Goal: Task Accomplishment & Management: Manage account settings

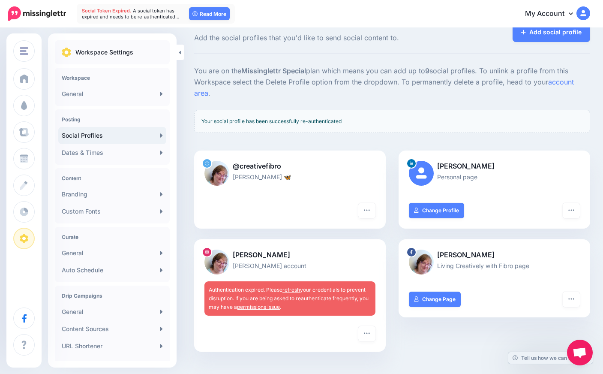
scroll to position [23, 0]
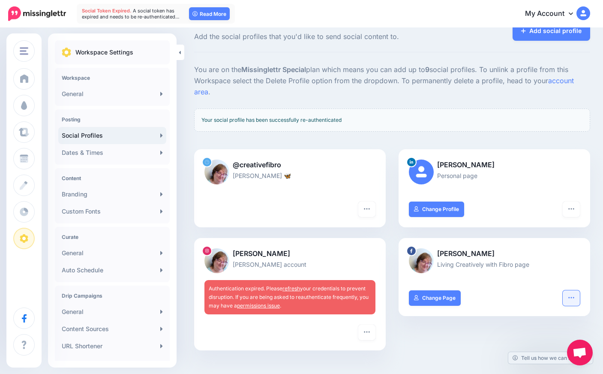
click at [574, 294] on icon "button" at bounding box center [571, 297] width 7 height 7
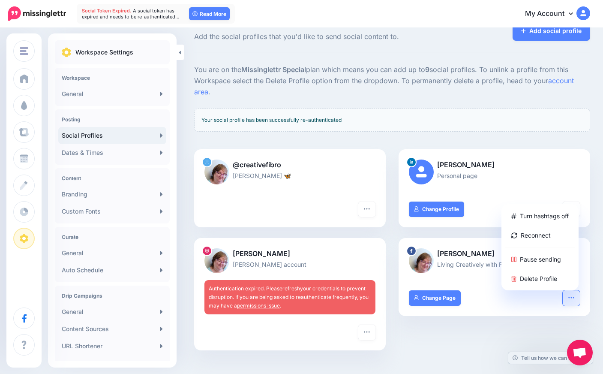
click at [507, 294] on div "Turn hashtags off Reconnect Pause sending Delete Profile Change Page" at bounding box center [493, 303] width 191 height 26
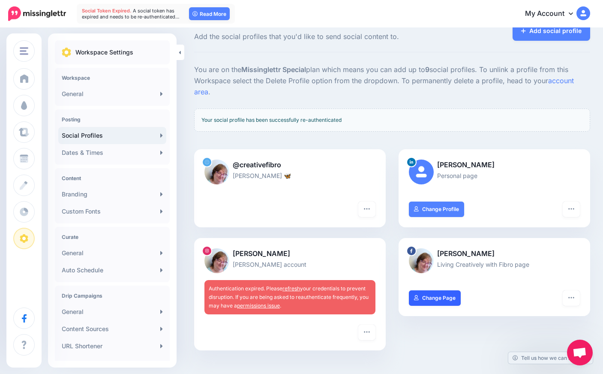
click at [445, 290] on link "Change Page" at bounding box center [435, 297] width 52 height 15
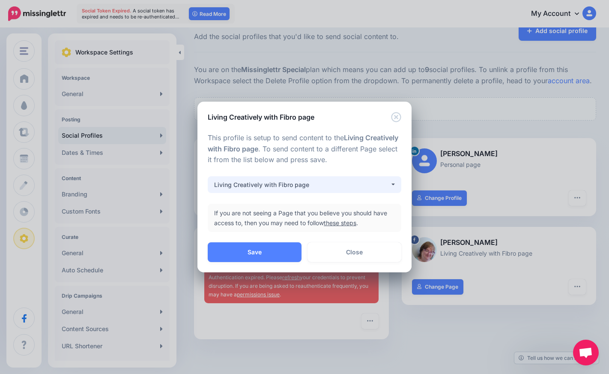
click at [382, 185] on div "Living Creatively with Fibro page" at bounding box center [302, 184] width 176 height 10
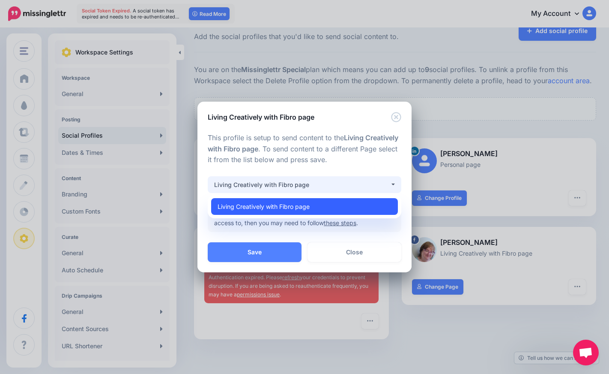
click at [314, 203] on link "Living Creatively with Fibro page" at bounding box center [304, 206] width 187 height 17
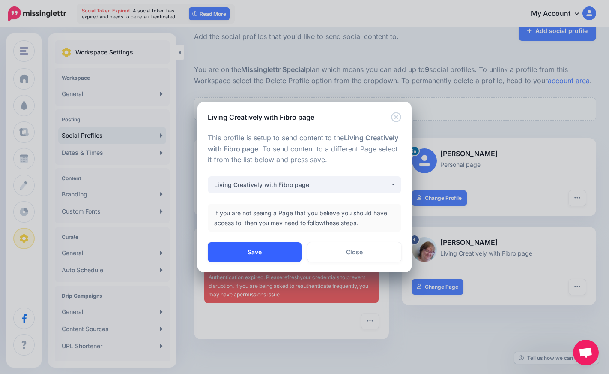
click at [262, 250] on button "Save" at bounding box center [255, 252] width 94 height 20
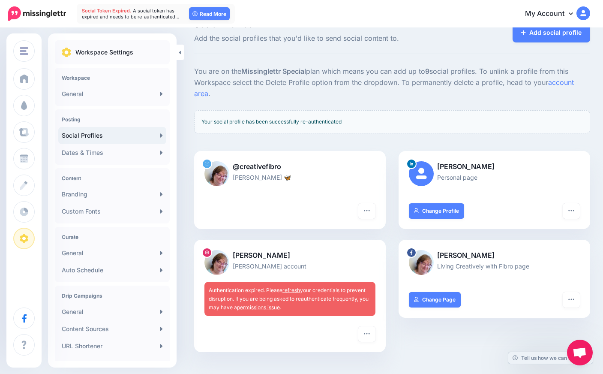
scroll to position [30, 0]
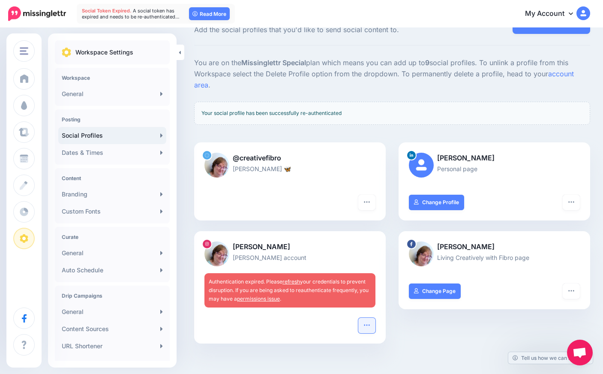
click at [370, 321] on icon "button" at bounding box center [366, 324] width 7 height 7
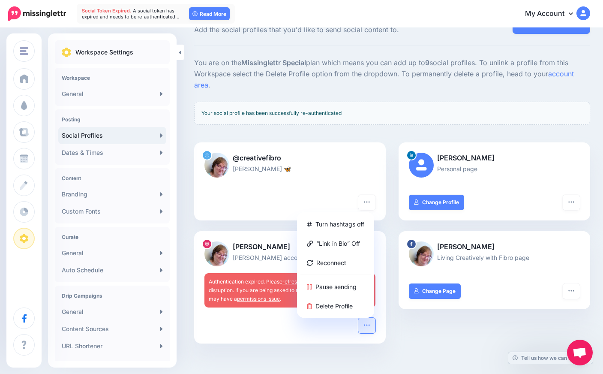
click at [418, 315] on div "Susan Pearson Living Creatively with Fibro page Turn hashtags off Reconnect Pau…" at bounding box center [494, 292] width 204 height 123
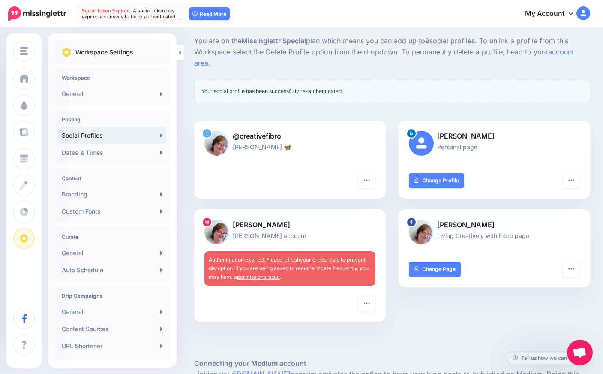
scroll to position [0, 0]
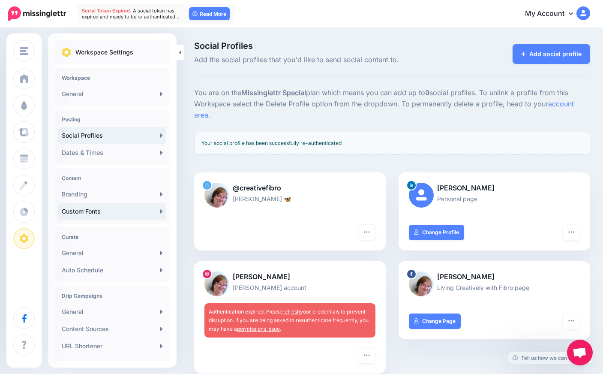
click at [78, 208] on link "Custom Fonts" at bounding box center [112, 211] width 108 height 17
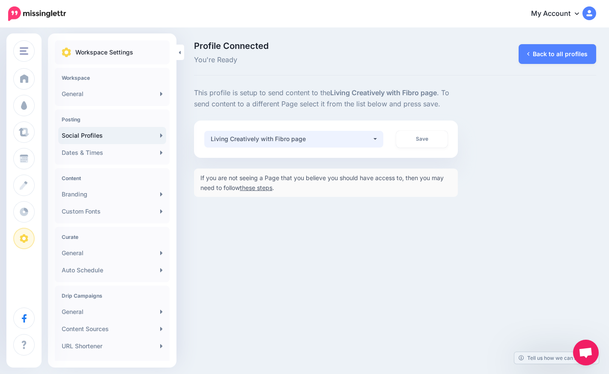
click at [376, 138] on button "Living Creatively with Fibro page" at bounding box center [293, 139] width 179 height 17
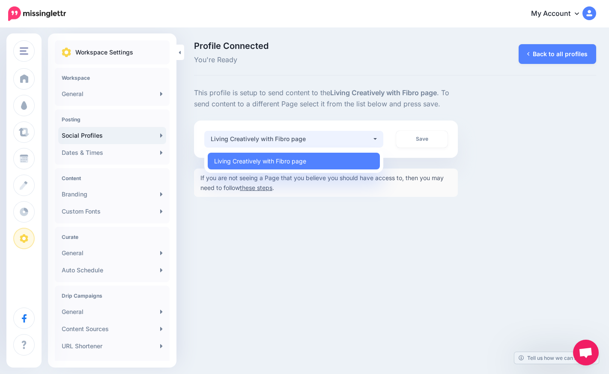
click at [320, 245] on div "CFDW LCWF CFDW Add Workspace Dashboard Campaigns Curate Schedule Create Analyti…" at bounding box center [304, 187] width 609 height 374
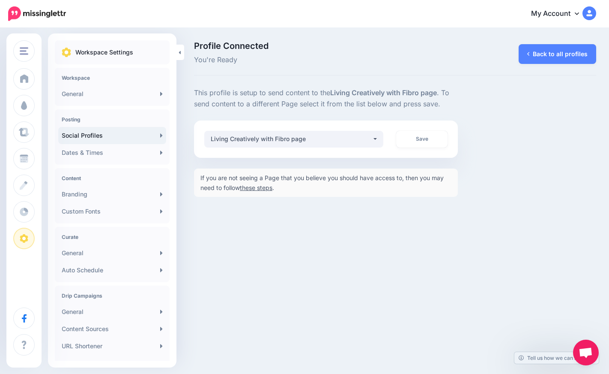
click at [348, 269] on div "CFDW LCWF CFDW Add Workspace Dashboard Campaigns Curate Schedule Create Analyti…" at bounding box center [304, 187] width 609 height 374
click at [374, 137] on button "Living Creatively with Fibro page" at bounding box center [293, 139] width 179 height 17
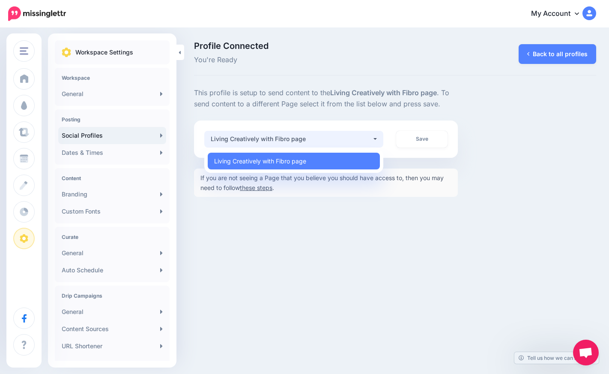
click at [417, 240] on div "CFDW LCWF CFDW Add Workspace Dashboard Campaigns Curate Schedule Create Analyti…" at bounding box center [304, 187] width 609 height 374
